Goal: Task Accomplishment & Management: Use online tool/utility

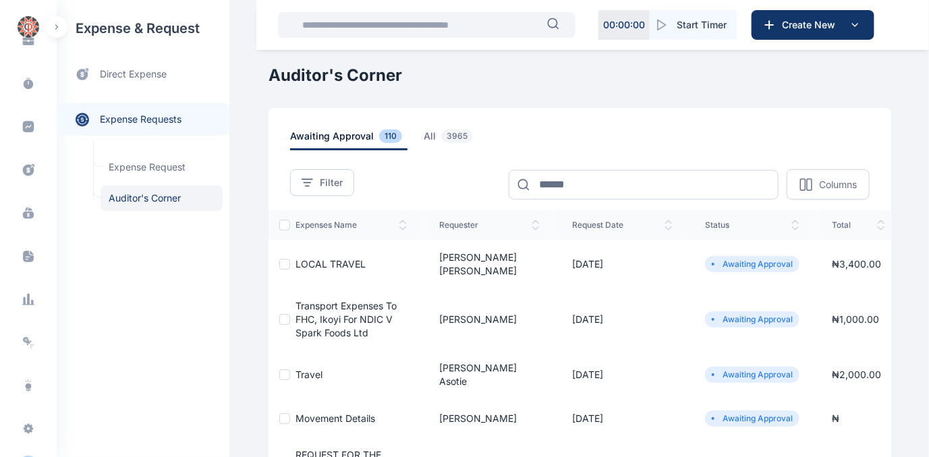
scroll to position [277, 0]
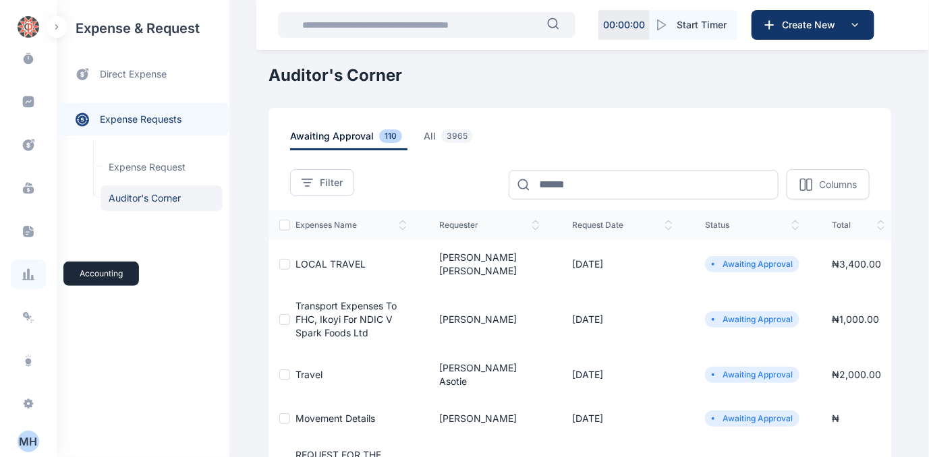
click at [29, 275] on icon at bounding box center [28, 274] width 13 height 13
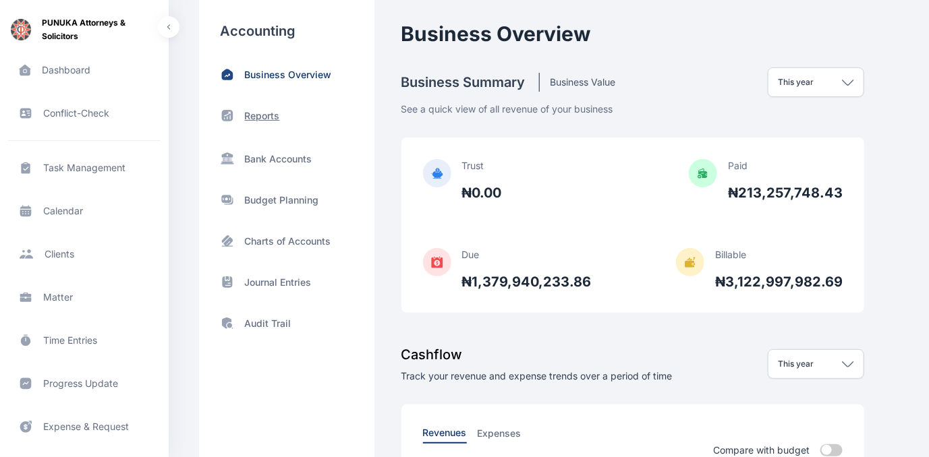
click at [266, 116] on p "Reports" at bounding box center [262, 115] width 35 height 13
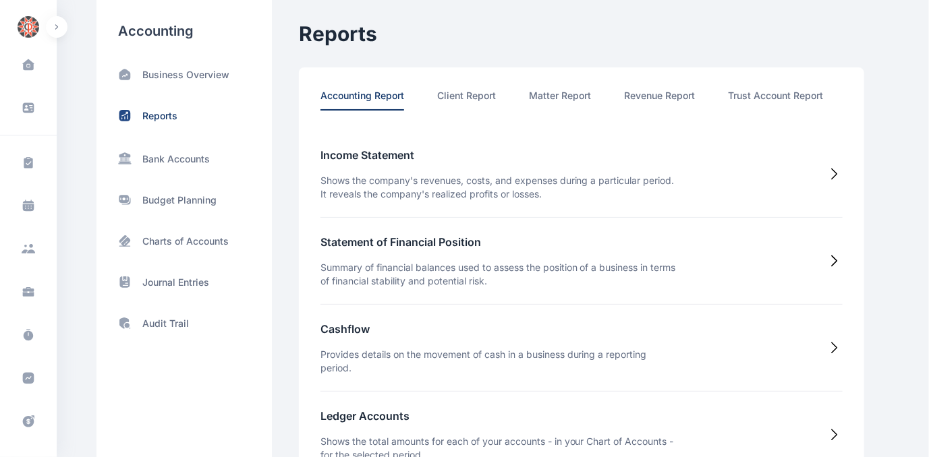
scroll to position [0, 70]
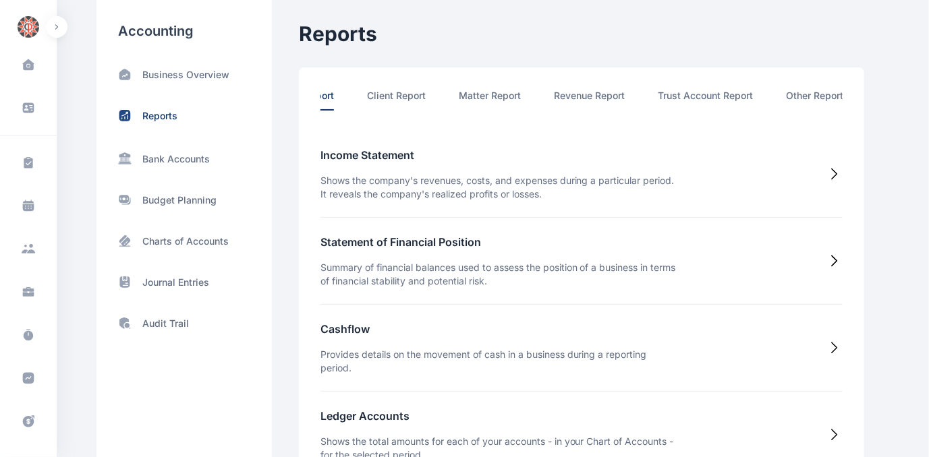
click at [822, 96] on li "Other Report" at bounding box center [815, 100] width 57 height 22
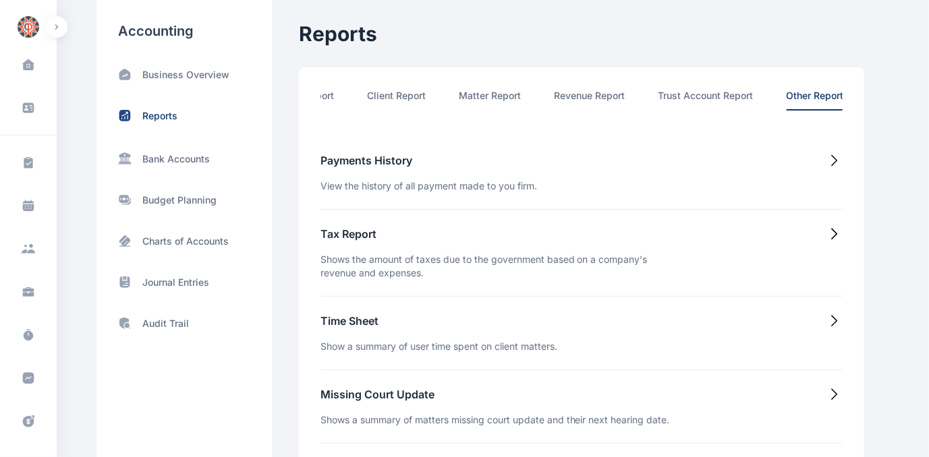
click at [345, 324] on h5 "Time Sheet" at bounding box center [438, 321] width 237 height 16
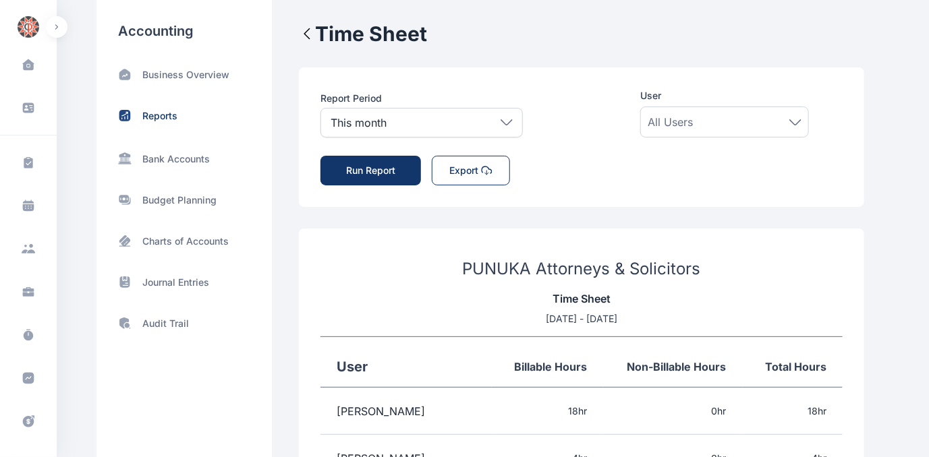
click at [506, 123] on icon at bounding box center [507, 122] width 12 height 6
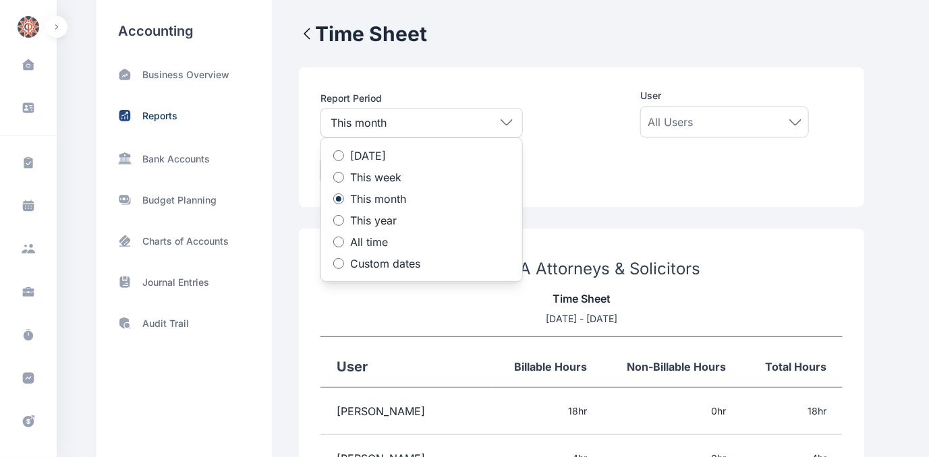
click at [336, 260] on div at bounding box center [338, 263] width 11 height 11
click at [391, 312] on icon at bounding box center [396, 311] width 10 height 10
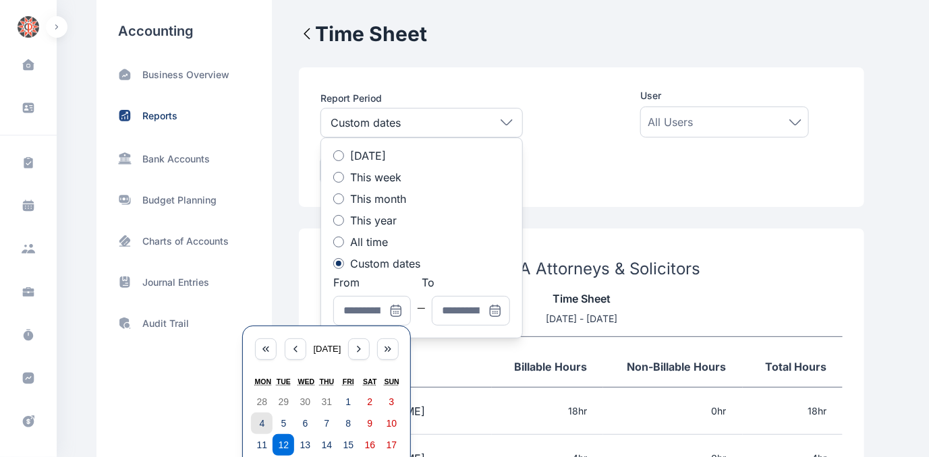
click at [254, 420] on button "4" at bounding box center [262, 424] width 22 height 22
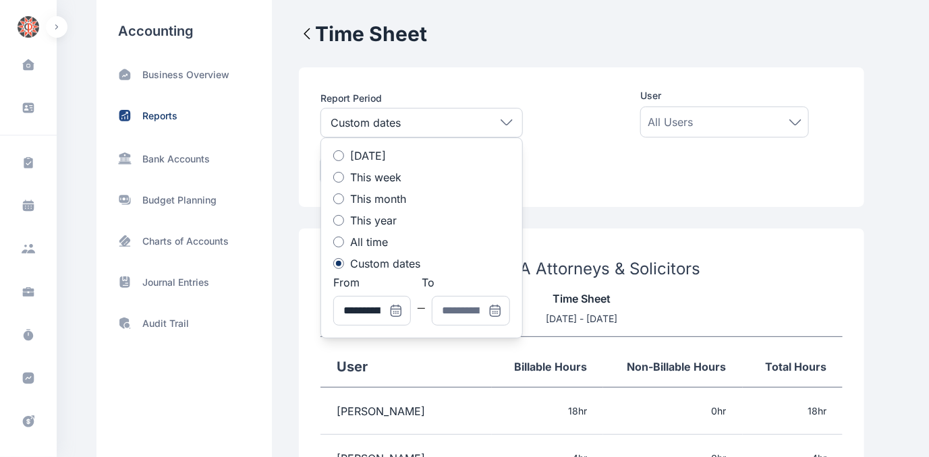
type input "**********"
click at [497, 309] on icon at bounding box center [494, 309] width 9 height 0
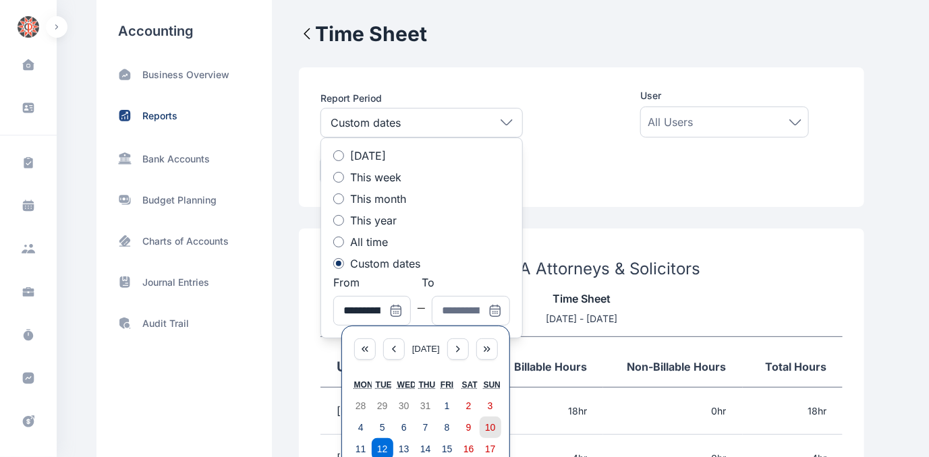
click at [495, 425] on abbr "10" at bounding box center [490, 427] width 11 height 11
type input "**********"
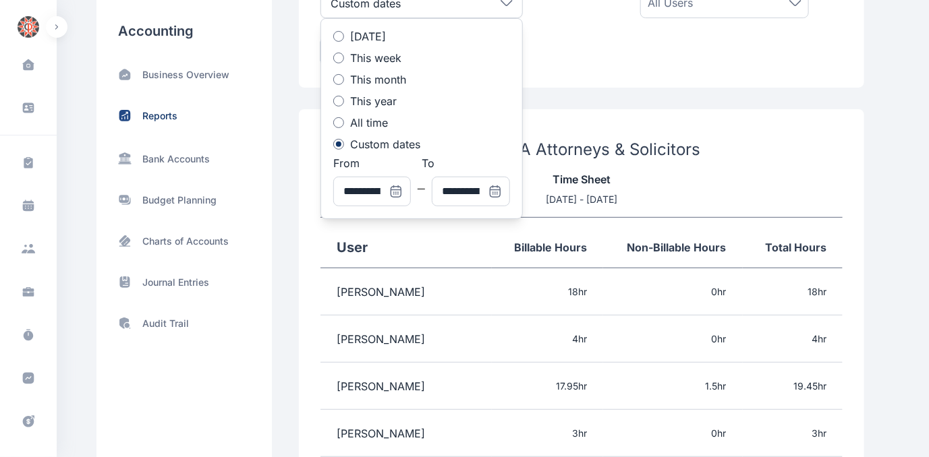
scroll to position [122, 0]
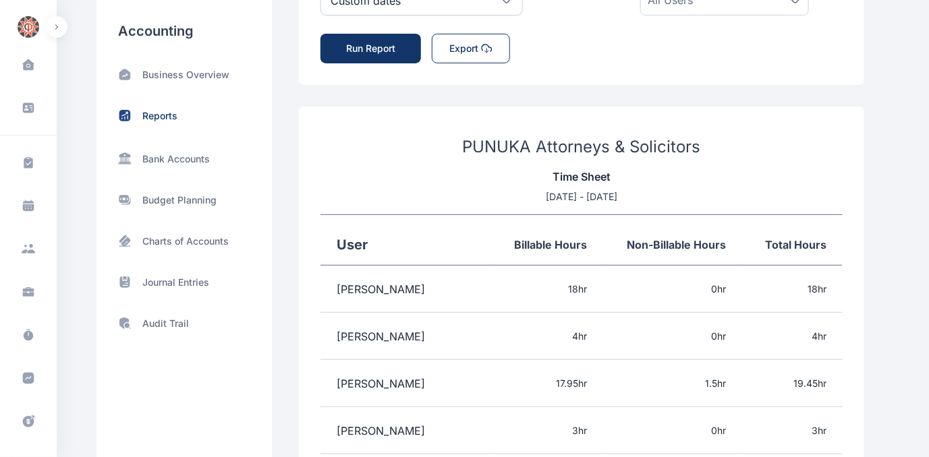
click at [662, 117] on div "PUNUKA Attorneys & Solicitors Time Sheet [DATE] - [DATE] User Billable Hours No…" at bounding box center [581, 465] width 565 height 716
click at [391, 49] on button "Run Report" at bounding box center [370, 49] width 101 height 30
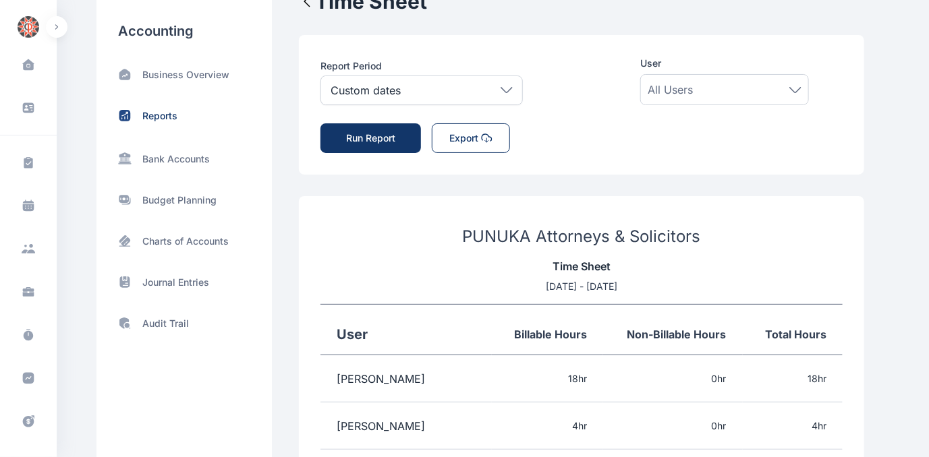
scroll to position [0, 0]
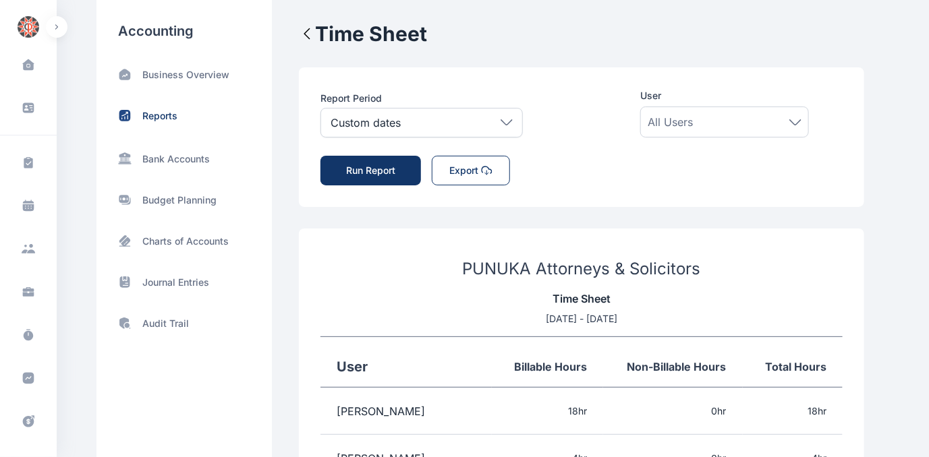
click at [465, 167] on button "Export" at bounding box center [471, 171] width 78 height 30
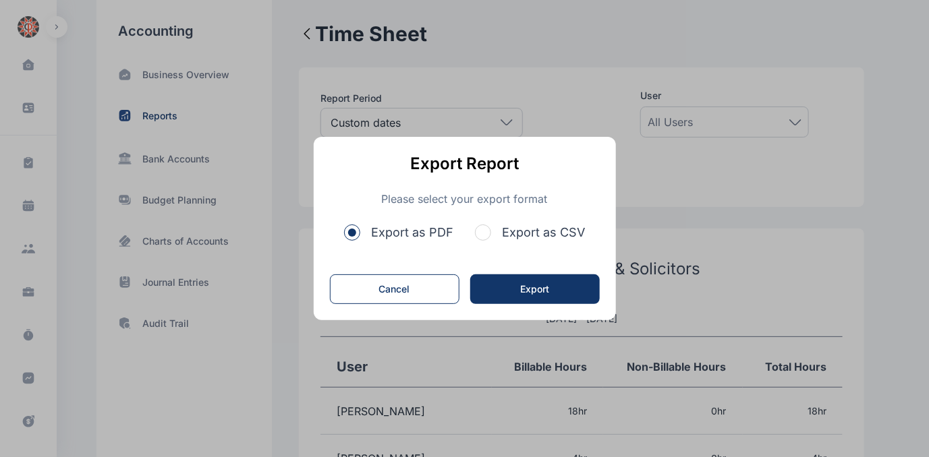
click at [484, 231] on span "button" at bounding box center [483, 233] width 16 height 16
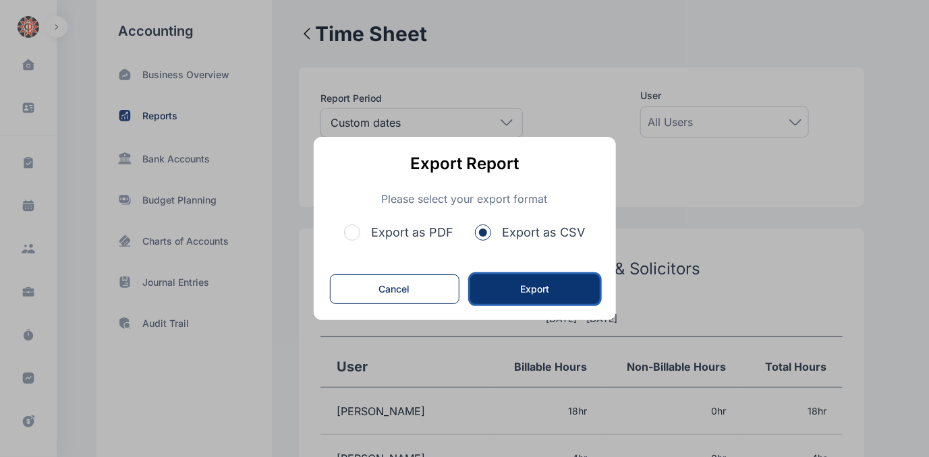
click at [538, 290] on button "Export" at bounding box center [535, 290] width 130 height 30
